Goal: Task Accomplishment & Management: Use online tool/utility

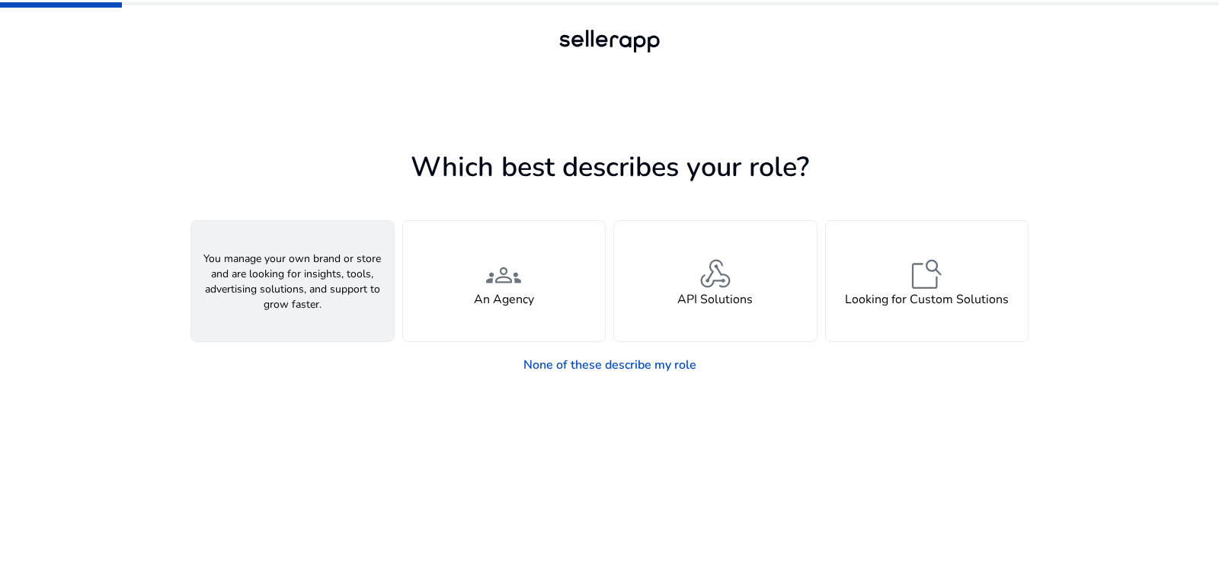
click at [283, 298] on h4 "A Seller" at bounding box center [293, 299] width 46 height 14
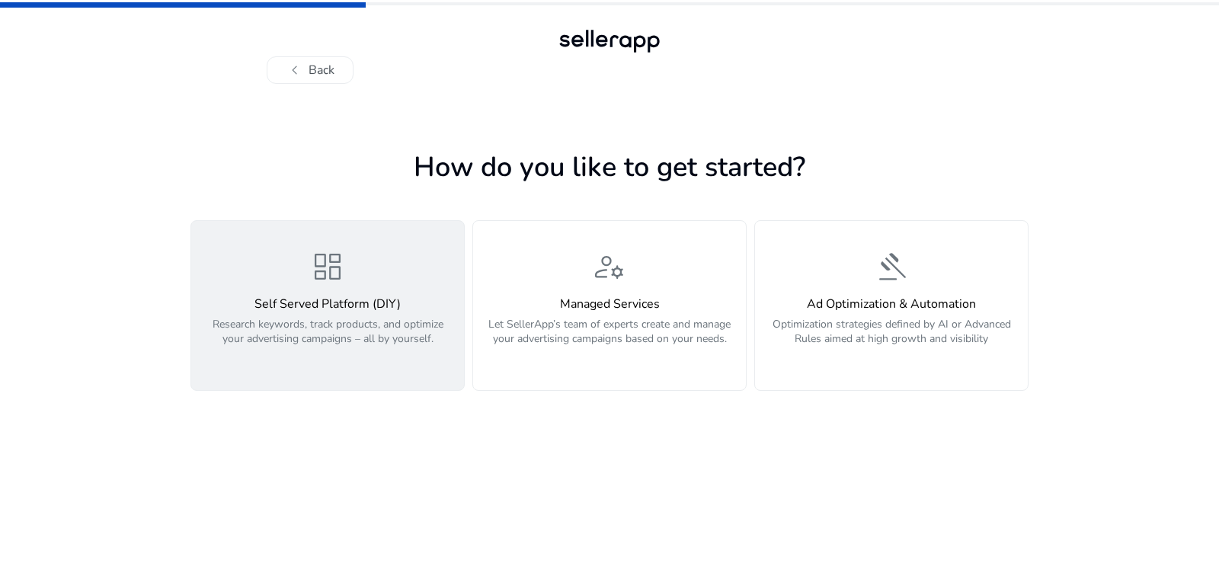
click at [323, 278] on span "dashboard" at bounding box center [327, 266] width 37 height 37
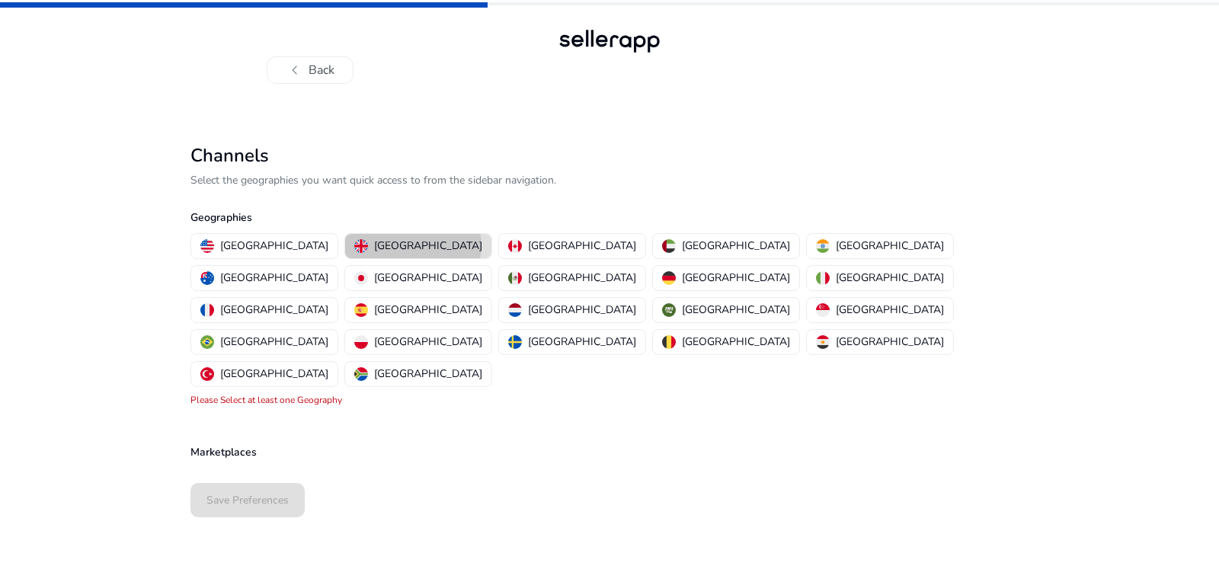
click at [374, 245] on p "[GEOGRAPHIC_DATA]" at bounding box center [428, 246] width 108 height 16
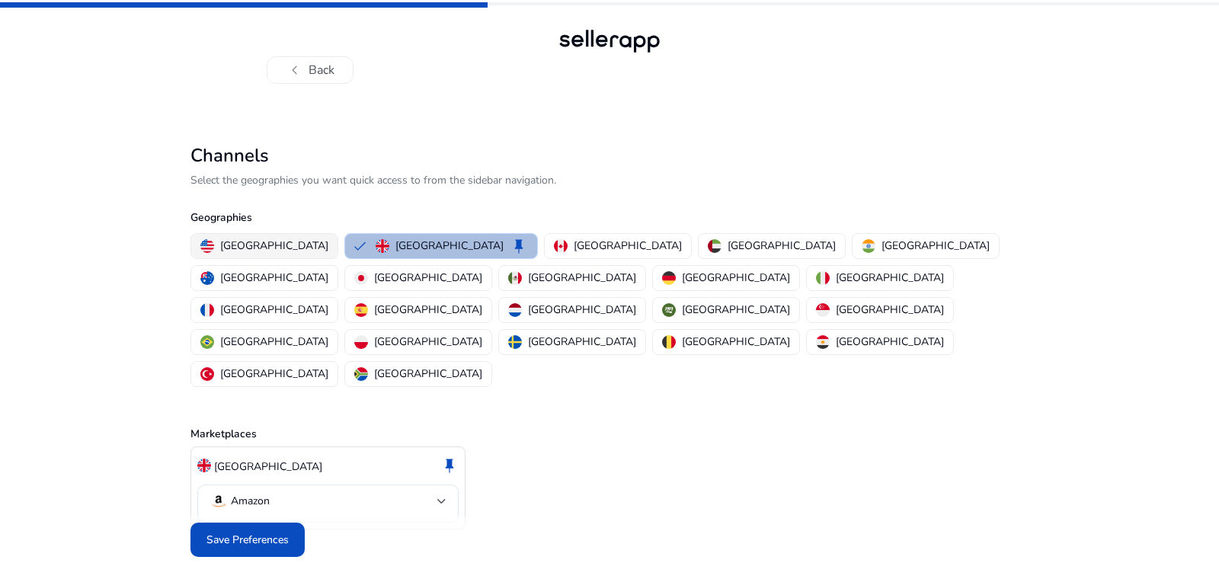
click at [242, 244] on p "[GEOGRAPHIC_DATA]" at bounding box center [274, 246] width 108 height 16
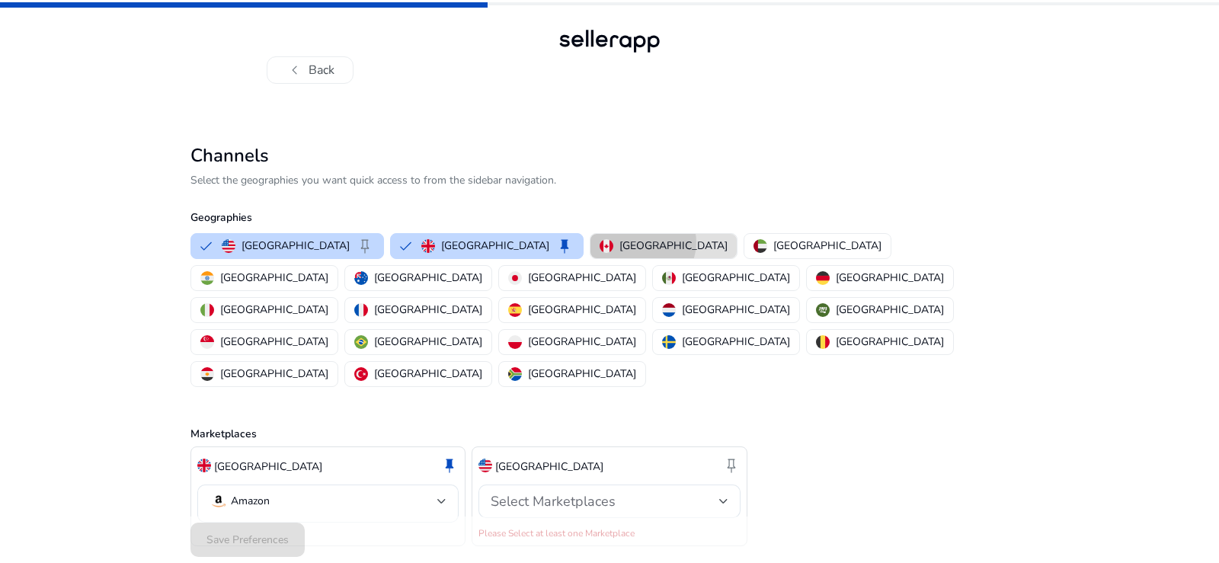
click at [619, 242] on p "[GEOGRAPHIC_DATA]" at bounding box center [673, 246] width 108 height 16
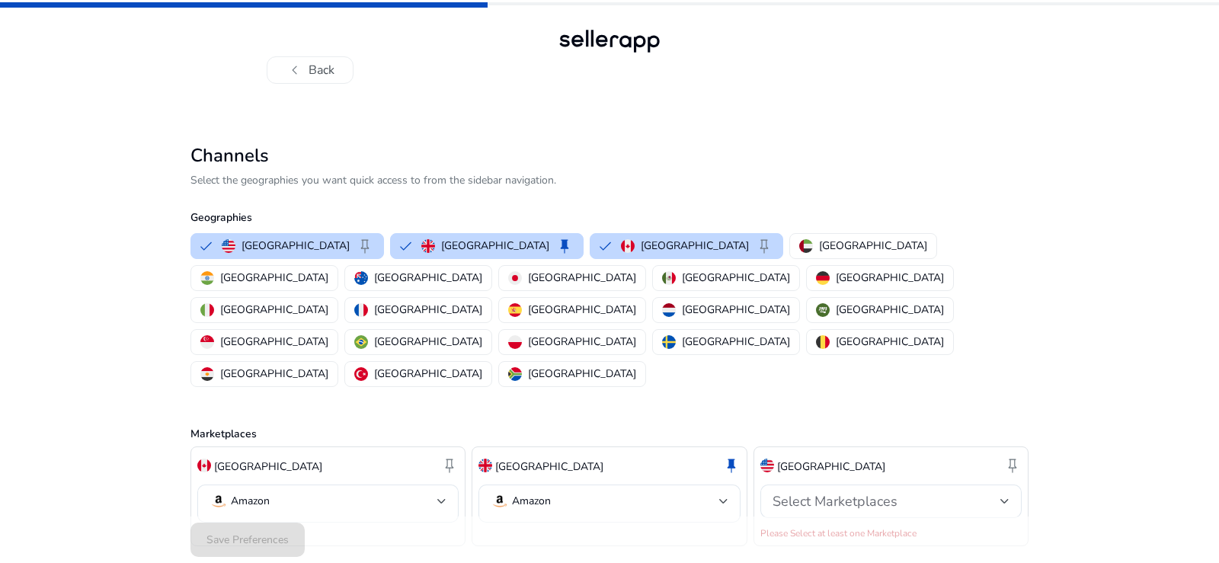
click at [243, 517] on div "Save Preferences" at bounding box center [609, 539] width 838 height 46
click at [447, 243] on p "[GEOGRAPHIC_DATA]" at bounding box center [495, 246] width 108 height 16
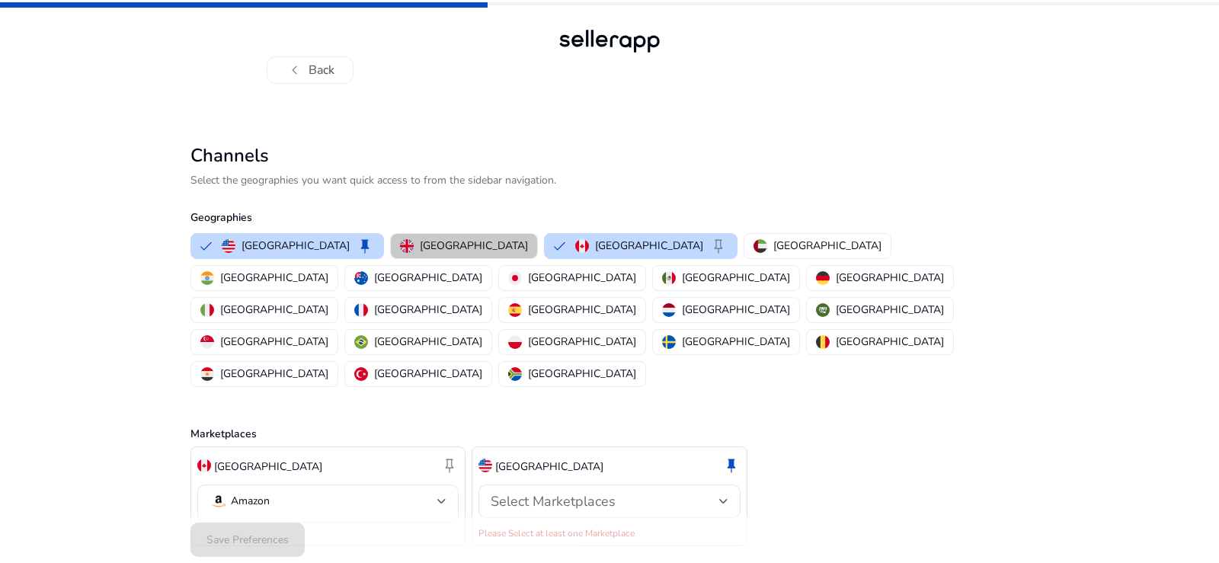
click at [447, 243] on p "[GEOGRAPHIC_DATA]" at bounding box center [474, 246] width 108 height 16
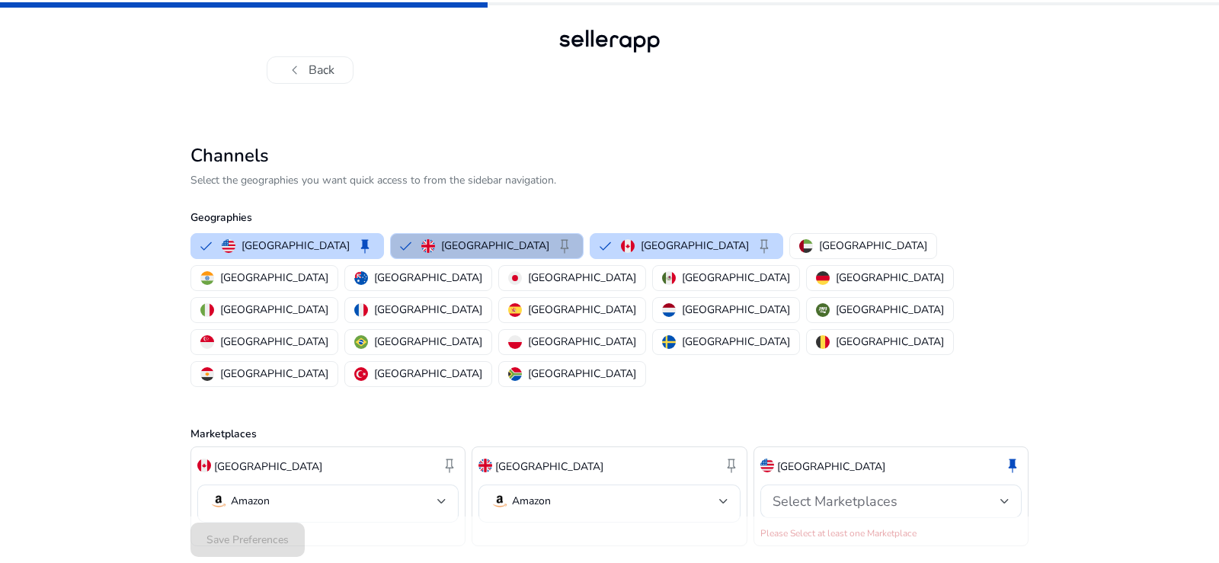
click at [315, 453] on div "Canada keep" at bounding box center [327, 466] width 261 height 26
click at [219, 459] on p "[GEOGRAPHIC_DATA]" at bounding box center [268, 467] width 108 height 16
click at [200, 459] on img at bounding box center [204, 466] width 14 height 14
click at [202, 459] on img at bounding box center [204, 466] width 14 height 14
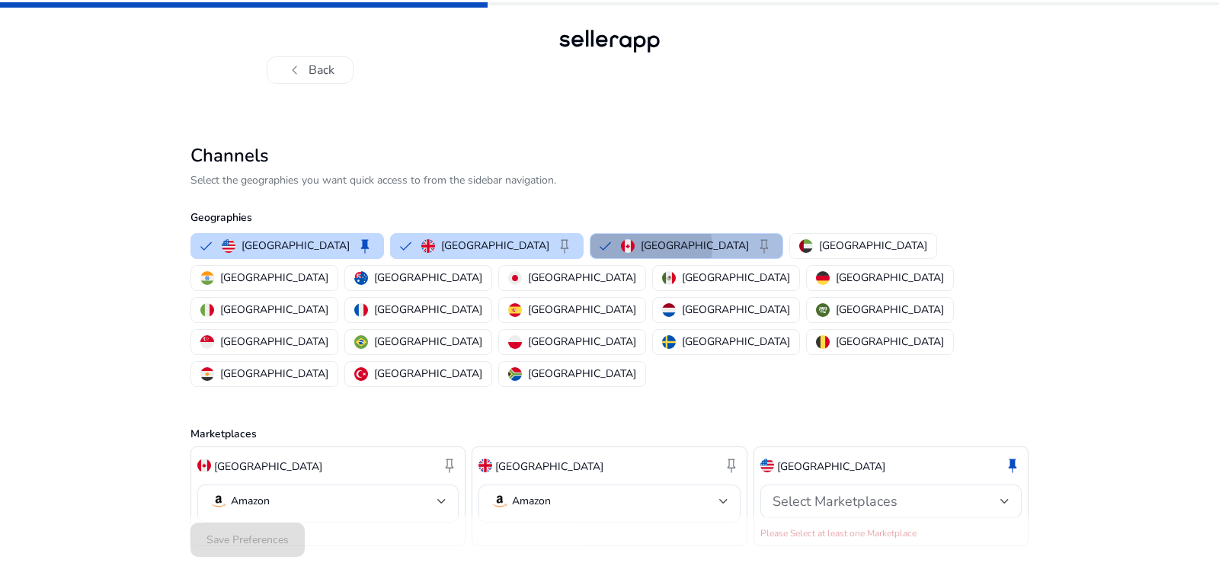
click at [641, 247] on p "[GEOGRAPHIC_DATA]" at bounding box center [695, 246] width 108 height 16
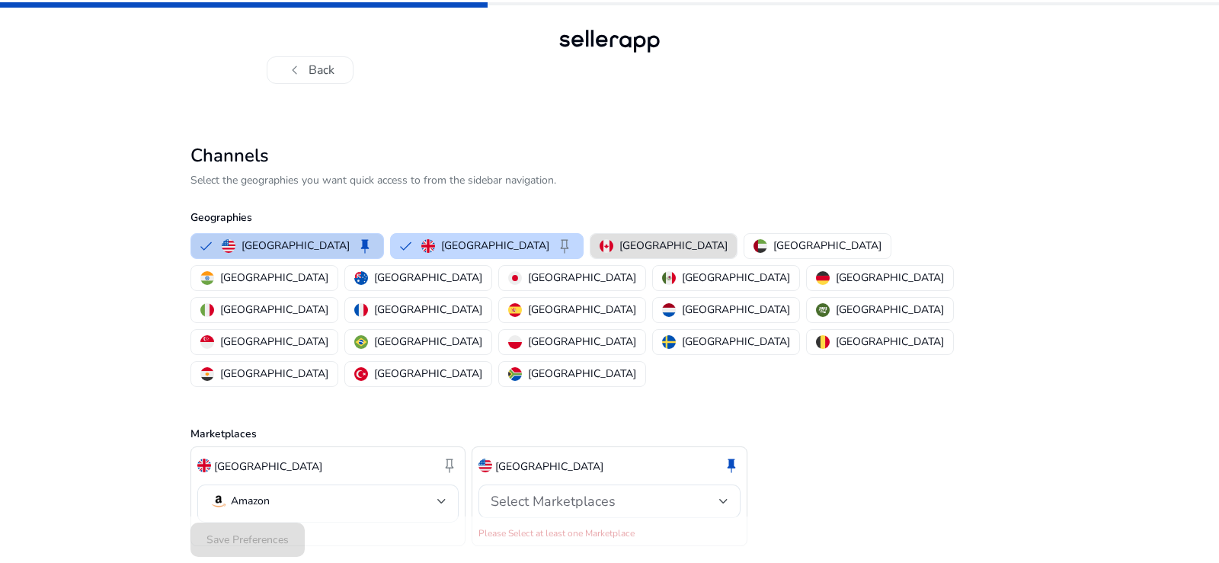
click at [233, 247] on img "button" at bounding box center [229, 246] width 14 height 14
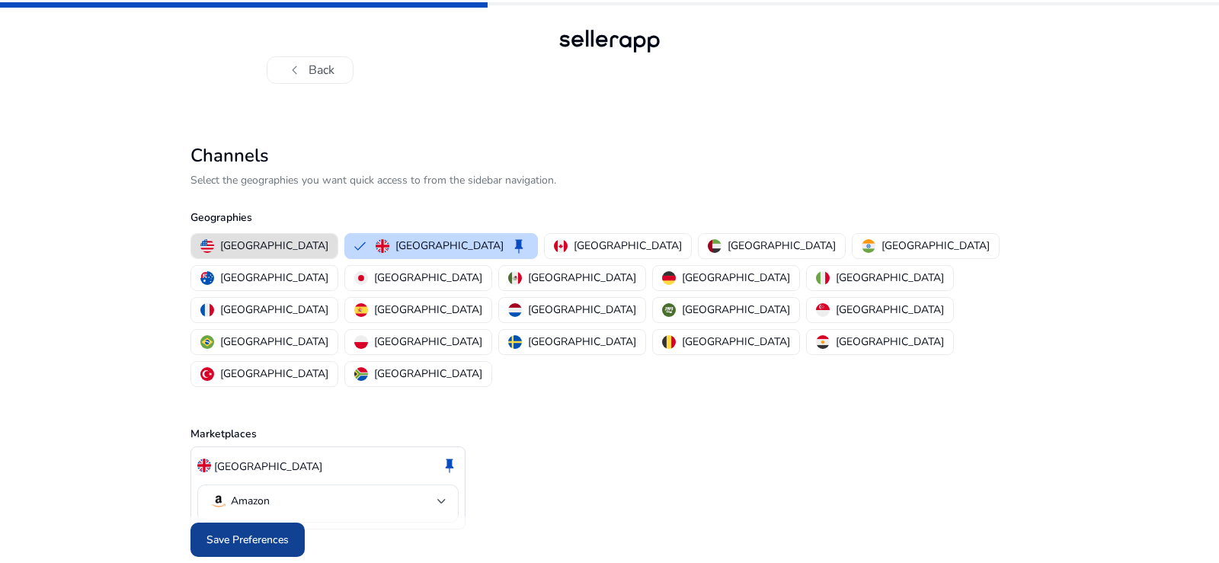
click at [245, 532] on span "Save Preferences" at bounding box center [247, 540] width 82 height 16
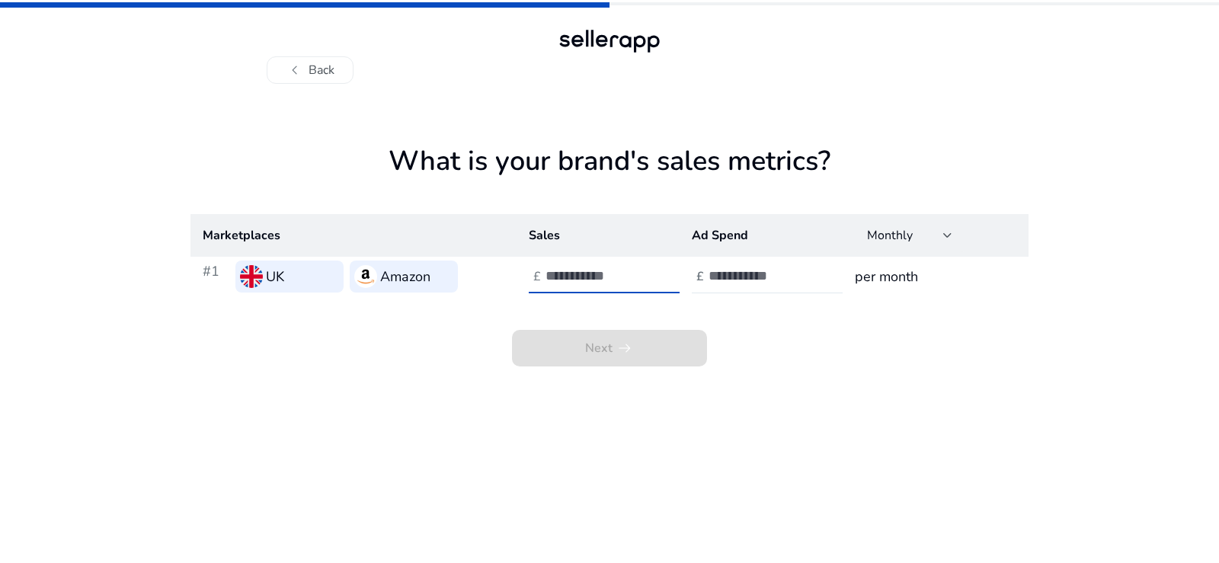
click at [612, 276] on input "number" at bounding box center [596, 275] width 103 height 17
type input "**"
click at [759, 274] on input "number" at bounding box center [759, 275] width 103 height 17
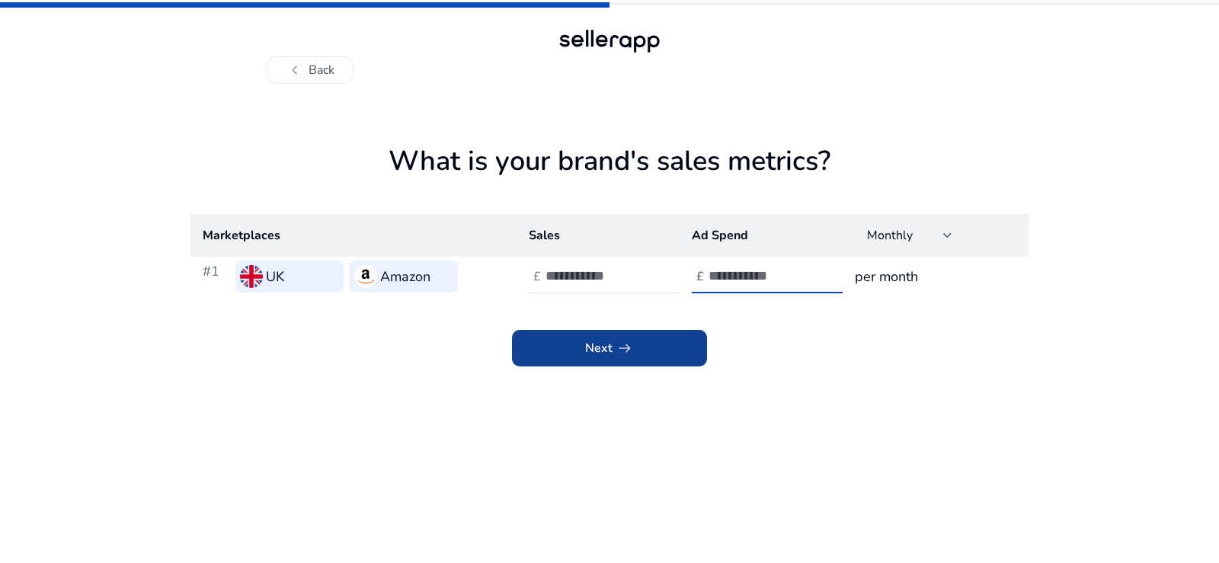
type input "**"
click at [615, 347] on span "arrow_right_alt" at bounding box center [624, 348] width 18 height 18
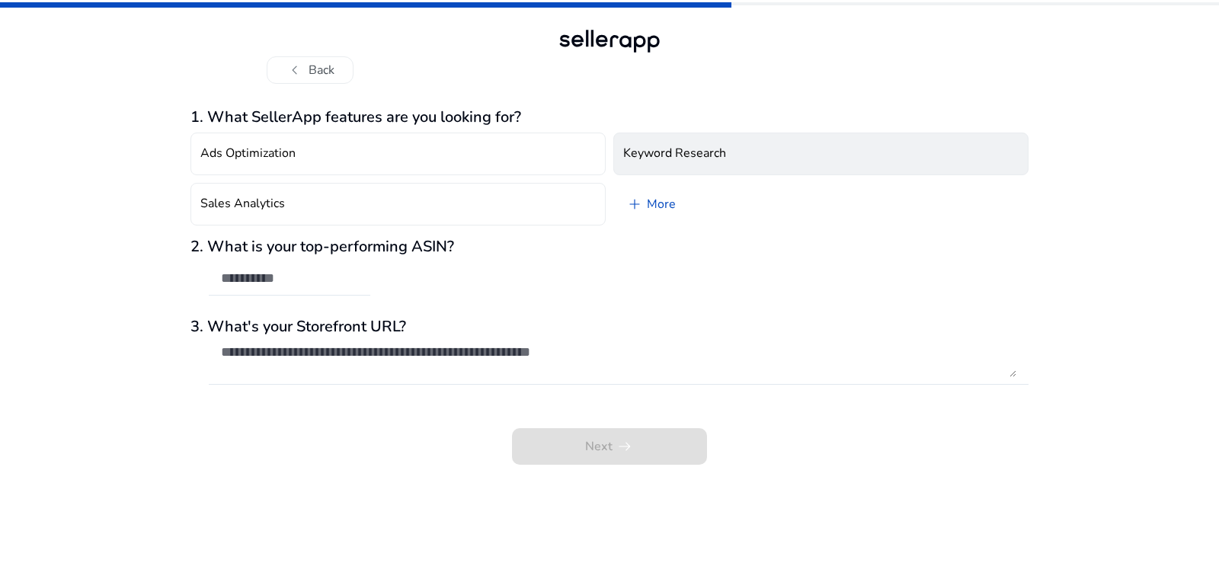
click at [670, 152] on h4 "Keyword Research" at bounding box center [674, 153] width 103 height 14
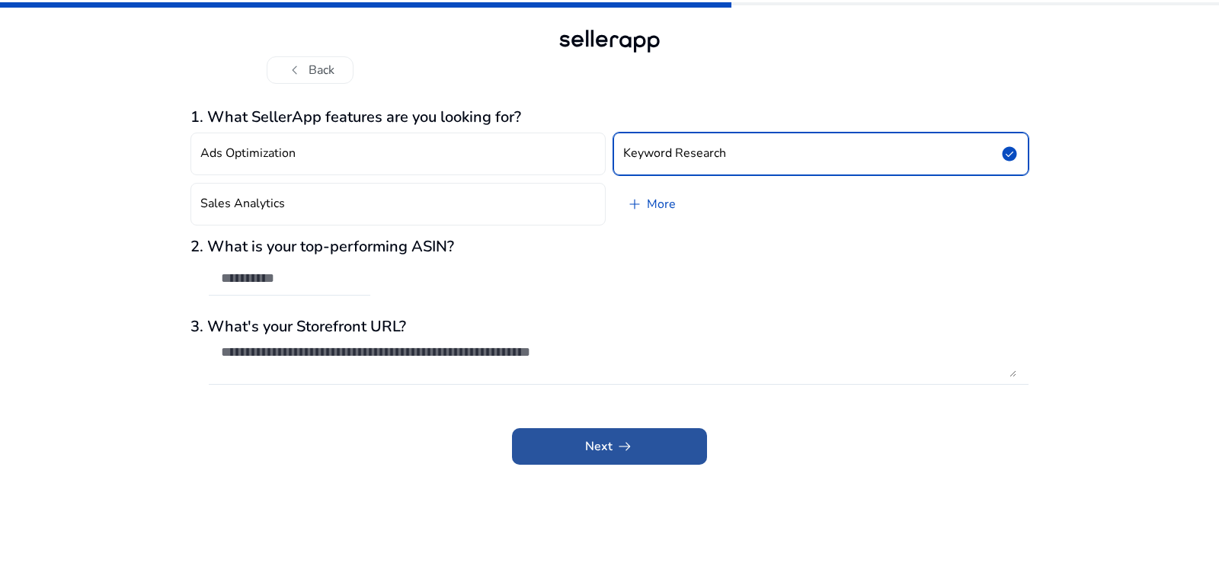
click at [596, 440] on span "Next arrow_right_alt" at bounding box center [609, 446] width 49 height 18
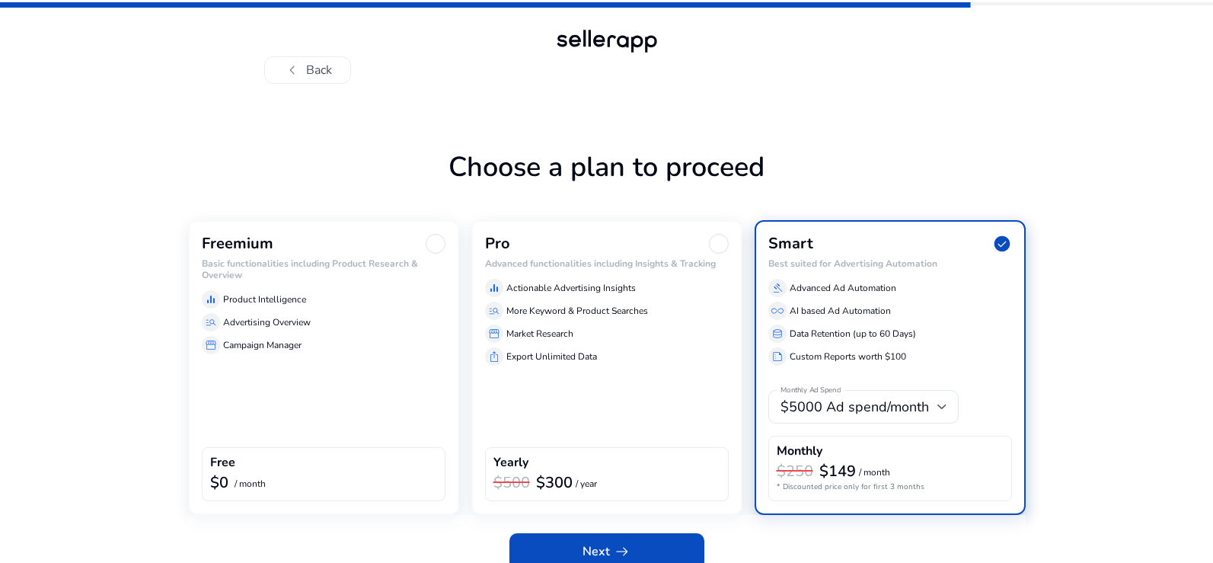
click at [220, 247] on h3 "Freemium" at bounding box center [238, 244] width 72 height 18
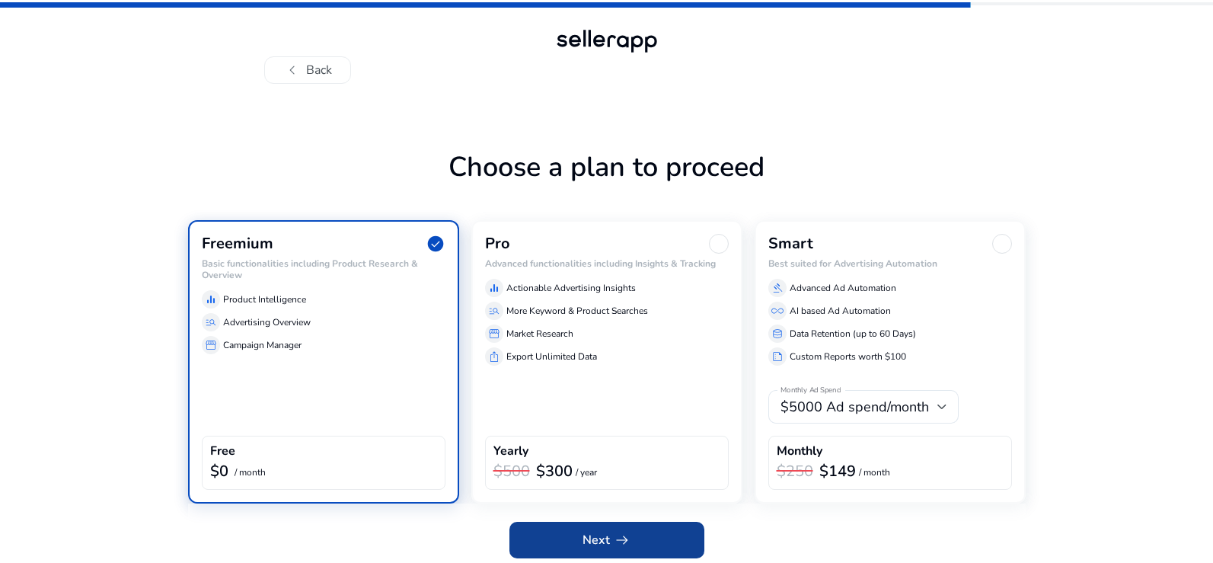
click at [570, 535] on span at bounding box center [607, 540] width 195 height 37
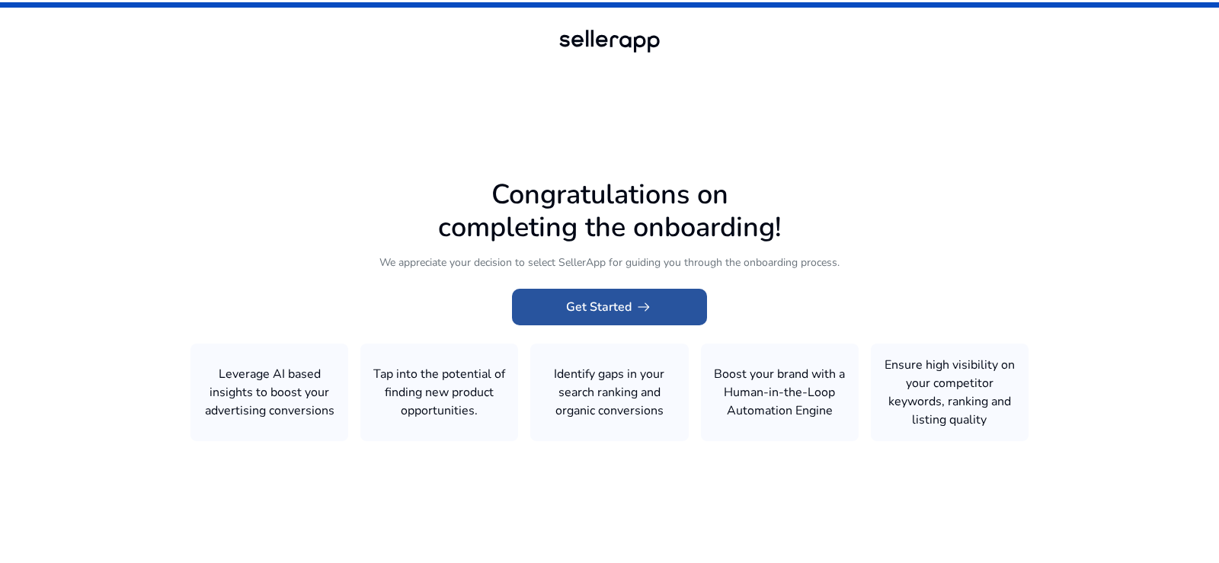
click at [593, 303] on span "Get Started arrow_right_alt" at bounding box center [609, 307] width 87 height 18
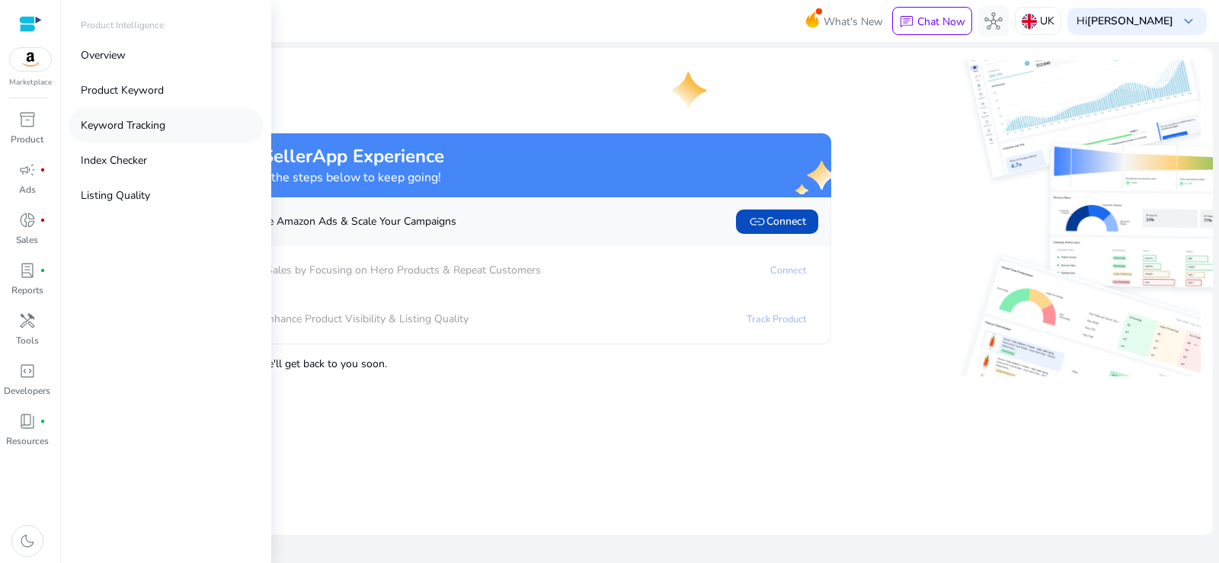
click at [99, 126] on p "Keyword Tracking" at bounding box center [123, 125] width 85 height 16
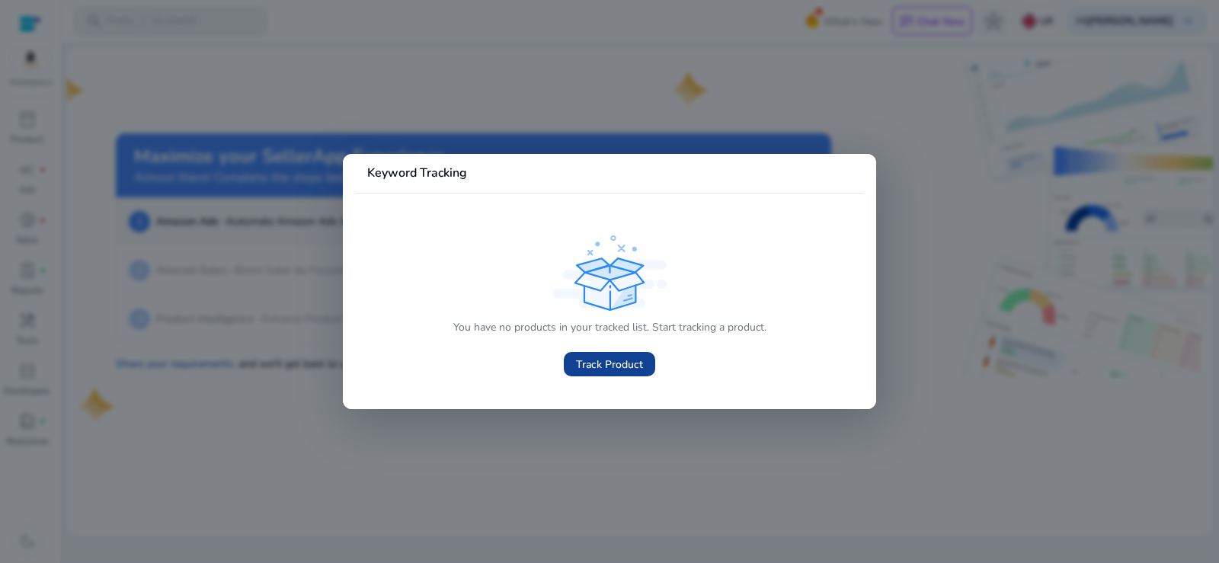
click at [596, 363] on span "Track Product" at bounding box center [609, 364] width 67 height 16
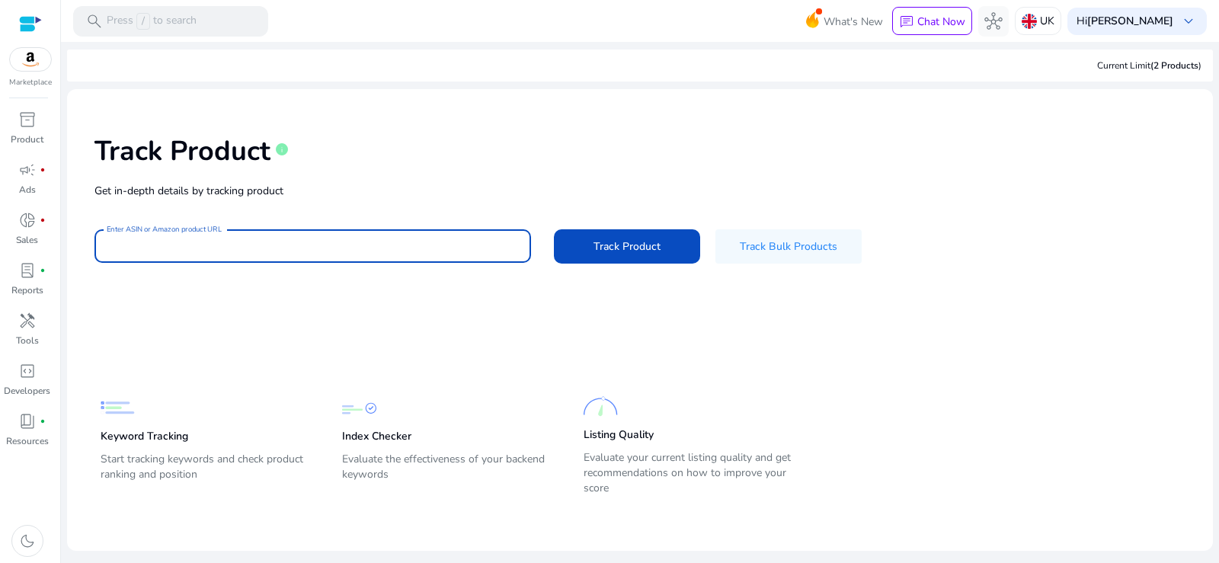
click at [199, 246] on input "Enter ASIN or Amazon product URL" at bounding box center [313, 246] width 412 height 17
type input "**********"
click at [644, 248] on span "Track Product" at bounding box center [626, 246] width 67 height 16
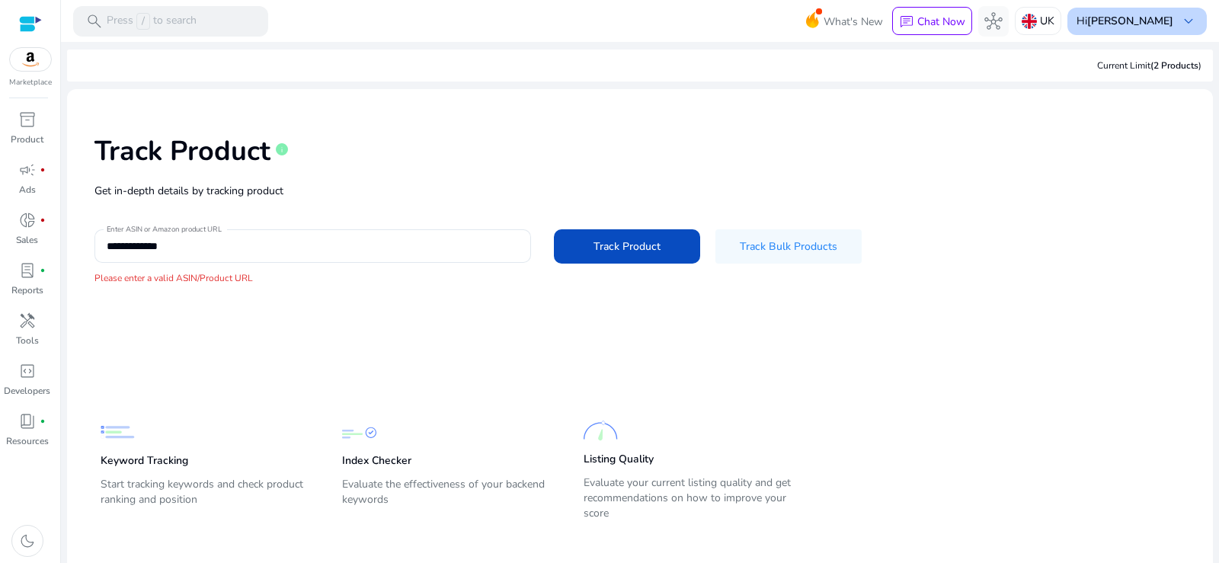
click at [1186, 21] on span "keyboard_arrow_down" at bounding box center [1188, 21] width 18 height 18
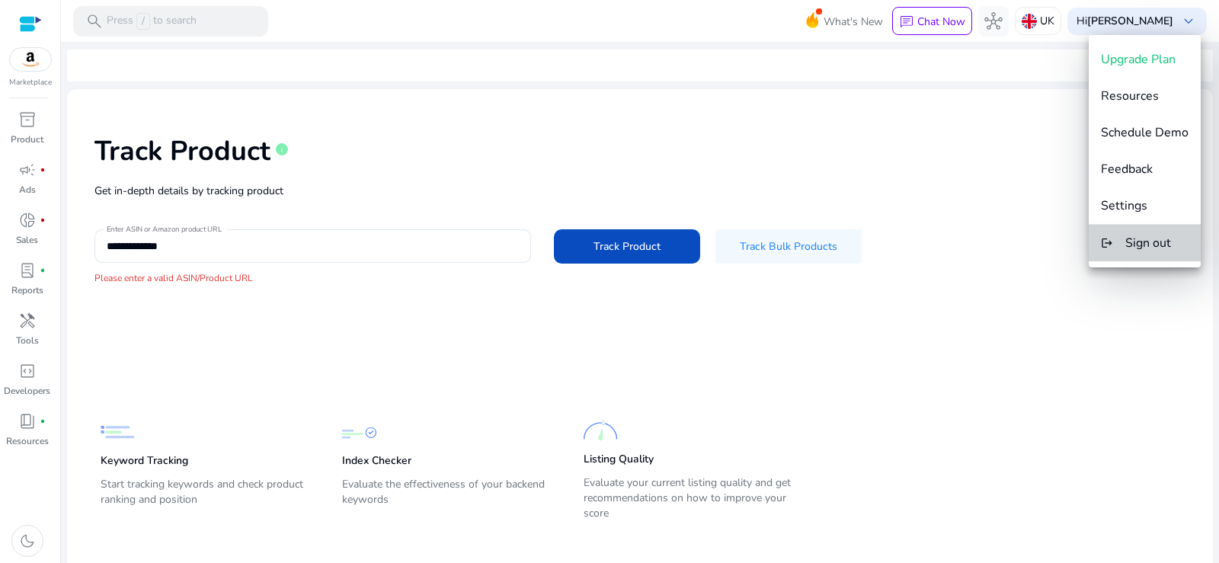
click at [1157, 245] on span "Sign out" at bounding box center [1148, 243] width 46 height 17
